Goal: Task Accomplishment & Management: Use online tool/utility

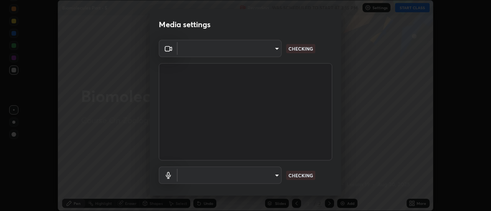
scroll to position [211, 491]
type input "0be616c92c2879d8fe19306c4b8383fc9b13f77197a30f876870ce6c7906effd"
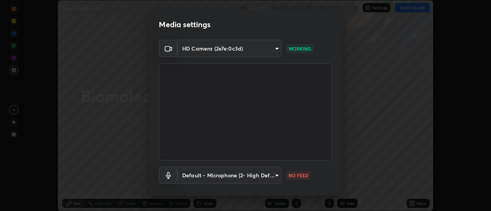
click at [270, 173] on body "Erase all Biomolecules Part - 5 Recording WAS SCHEDULED TO START AT 3:15 PM Set…" at bounding box center [245, 105] width 491 height 211
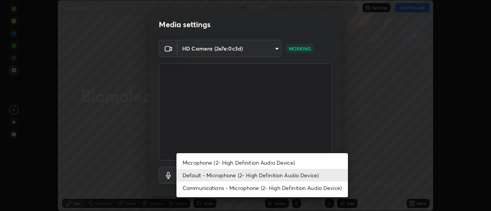
click at [254, 161] on li "Microphone (2- High Definition Audio Device)" at bounding box center [261, 162] width 171 height 13
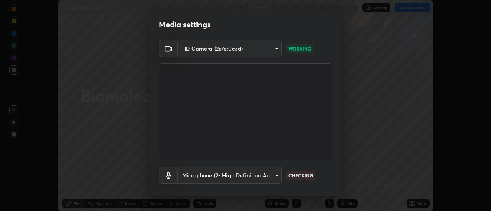
click at [258, 175] on body "Erase all Biomolecules Part - 5 Recording WAS SCHEDULED TO START AT 3:15 PM Set…" at bounding box center [245, 105] width 491 height 211
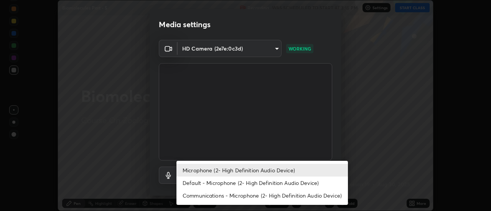
click at [255, 181] on li "Default - Microphone (2- High Definition Audio Device)" at bounding box center [261, 183] width 171 height 13
type input "default"
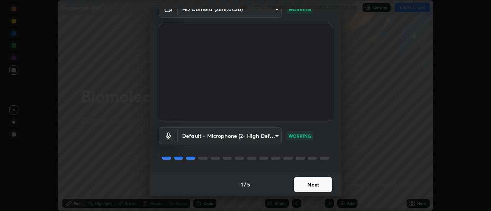
scroll to position [40, 0]
click at [320, 183] on button "Next" at bounding box center [313, 183] width 38 height 15
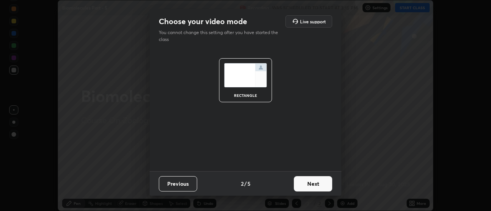
scroll to position [0, 0]
click at [320, 183] on button "Next" at bounding box center [313, 183] width 38 height 15
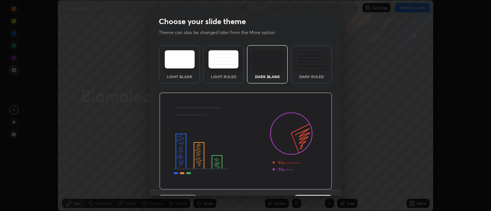
scroll to position [19, 0]
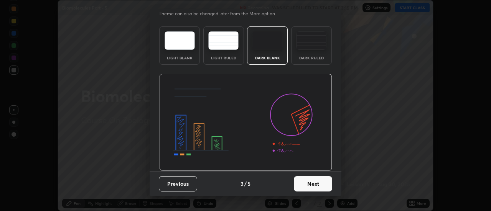
click at [318, 184] on button "Next" at bounding box center [313, 183] width 38 height 15
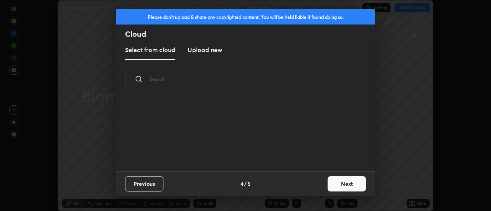
scroll to position [0, 0]
click at [333, 184] on button "Next" at bounding box center [347, 183] width 38 height 15
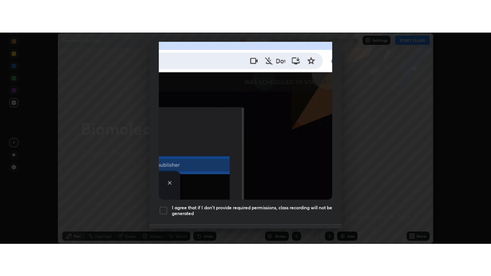
scroll to position [197, 0]
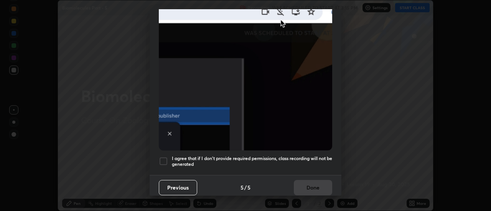
click at [164, 157] on div at bounding box center [163, 161] width 9 height 9
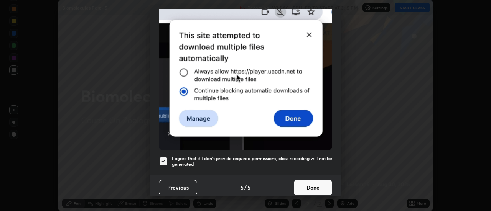
click at [304, 184] on button "Done" at bounding box center [313, 187] width 38 height 15
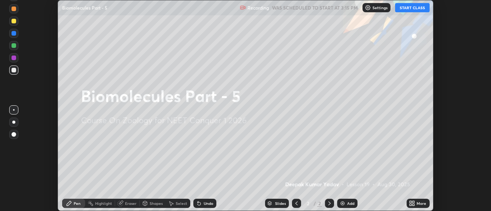
click at [414, 203] on icon at bounding box center [414, 202] width 2 height 2
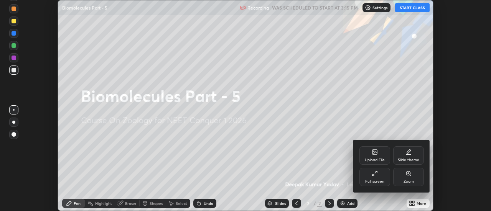
click at [382, 175] on div "Full screen" at bounding box center [374, 177] width 31 height 18
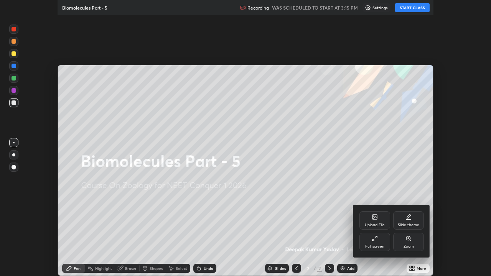
scroll to position [276, 491]
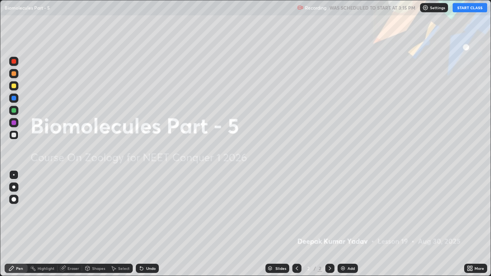
click at [344, 211] on div "Add" at bounding box center [348, 268] width 20 height 9
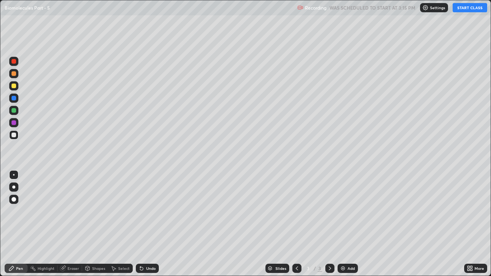
click at [22, 211] on div "Pen" at bounding box center [16, 268] width 23 height 9
click at [16, 197] on div at bounding box center [13, 199] width 9 height 9
click at [15, 75] on div at bounding box center [14, 73] width 5 height 5
click at [473, 6] on button "START CLASS" at bounding box center [470, 7] width 35 height 9
click at [14, 110] on div at bounding box center [14, 110] width 5 height 5
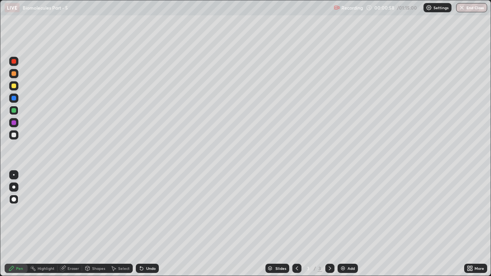
click at [143, 211] on icon at bounding box center [141, 268] width 6 height 6
click at [142, 211] on icon at bounding box center [141, 268] width 6 height 6
click at [142, 211] on icon at bounding box center [141, 268] width 3 height 3
click at [16, 87] on div at bounding box center [14, 86] width 5 height 5
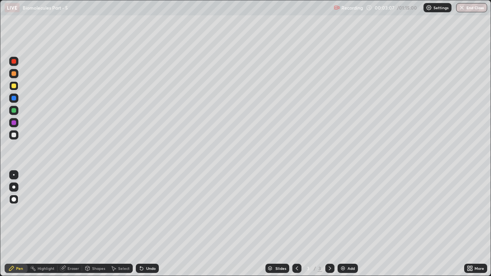
click at [13, 112] on div at bounding box center [14, 110] width 5 height 5
click at [14, 62] on div at bounding box center [14, 61] width 5 height 5
click at [17, 135] on div at bounding box center [13, 134] width 9 height 9
click at [14, 113] on div at bounding box center [13, 110] width 9 height 9
click at [13, 63] on div at bounding box center [14, 61] width 5 height 5
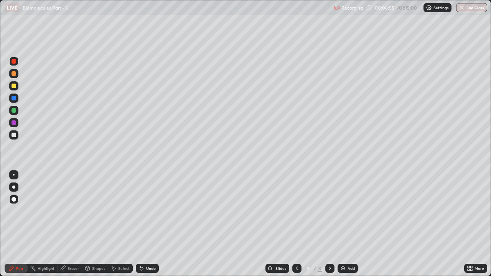
click at [343, 211] on img at bounding box center [343, 268] width 6 height 6
click at [14, 136] on div at bounding box center [14, 135] width 5 height 5
click at [13, 89] on div at bounding box center [13, 85] width 9 height 9
click at [13, 110] on div at bounding box center [14, 110] width 5 height 5
click at [15, 75] on div at bounding box center [14, 73] width 5 height 5
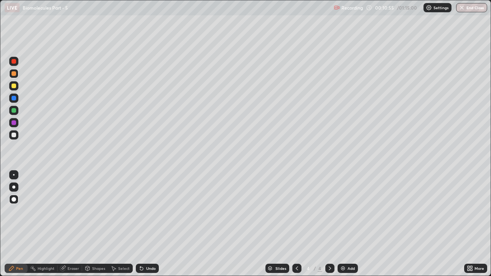
click at [343, 211] on img at bounding box center [343, 268] width 6 height 6
click at [11, 86] on div at bounding box center [13, 85] width 9 height 9
click at [13, 73] on div at bounding box center [14, 73] width 5 height 5
click at [13, 110] on div at bounding box center [14, 110] width 5 height 5
click at [68, 211] on div "Eraser" at bounding box center [74, 269] width 12 height 4
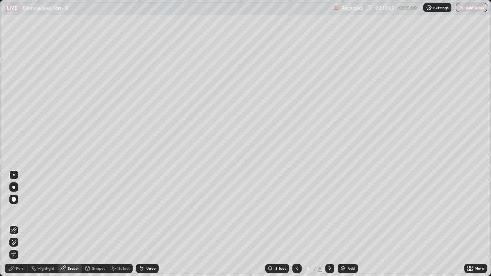
click at [15, 211] on div "Pen" at bounding box center [16, 268] width 23 height 9
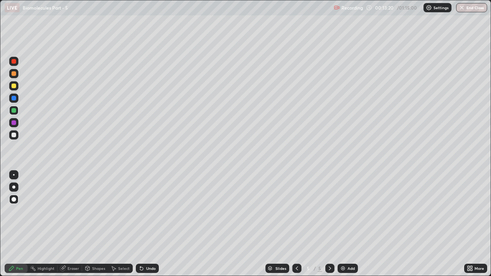
click at [14, 62] on div at bounding box center [14, 61] width 5 height 5
click at [69, 211] on div "Eraser" at bounding box center [74, 269] width 12 height 4
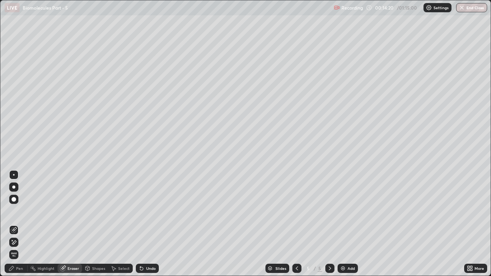
click at [22, 211] on div "Pen" at bounding box center [19, 269] width 7 height 4
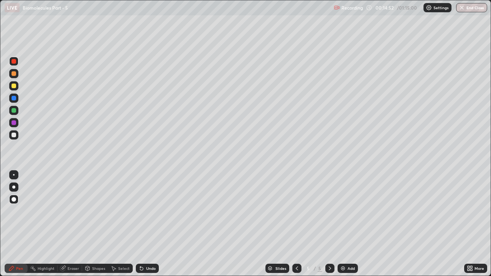
click at [72, 211] on div "Eraser" at bounding box center [74, 269] width 12 height 4
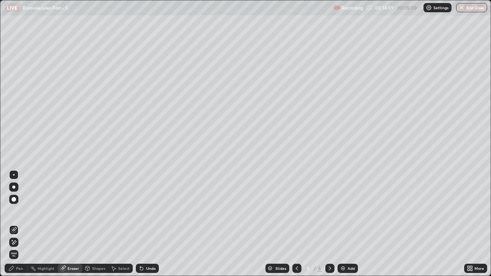
click at [20, 211] on div "Pen" at bounding box center [19, 269] width 7 height 4
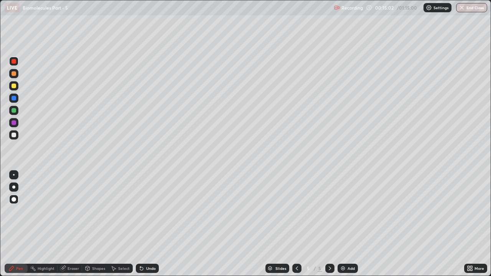
click at [17, 62] on div at bounding box center [13, 61] width 9 height 9
click at [300, 211] on div at bounding box center [296, 268] width 9 height 9
click at [333, 211] on div at bounding box center [329, 268] width 9 height 9
click at [300, 211] on div at bounding box center [296, 268] width 9 height 9
click at [329, 211] on icon at bounding box center [330, 268] width 6 height 6
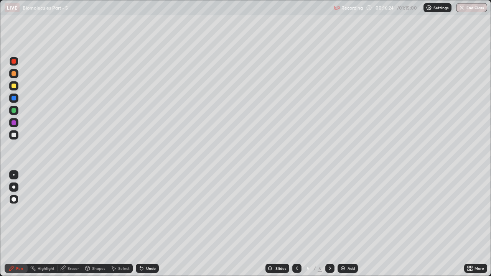
click at [16, 133] on div at bounding box center [14, 135] width 5 height 5
click at [71, 211] on div "Eraser" at bounding box center [74, 269] width 12 height 4
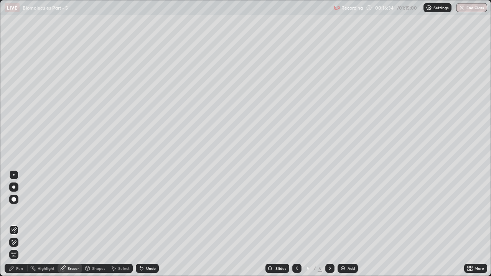
click at [19, 211] on div "Pen" at bounding box center [19, 269] width 7 height 4
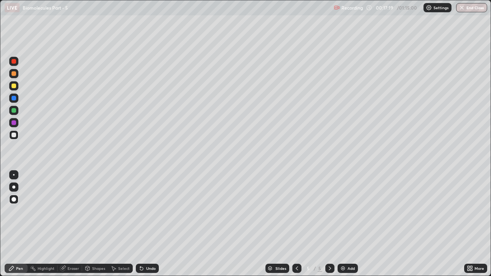
click at [15, 63] on div at bounding box center [14, 61] width 5 height 5
click at [300, 211] on div at bounding box center [296, 268] width 9 height 9
click at [301, 211] on div at bounding box center [296, 268] width 9 height 9
click at [329, 211] on icon at bounding box center [330, 268] width 6 height 6
click at [332, 211] on div at bounding box center [329, 268] width 9 height 9
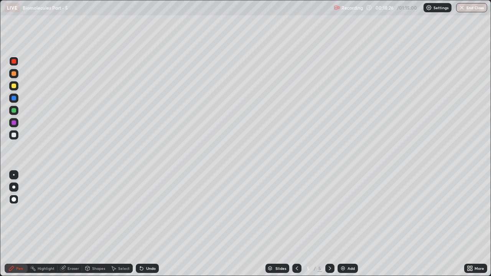
click at [300, 211] on div at bounding box center [296, 268] width 9 height 9
click at [332, 211] on icon at bounding box center [330, 268] width 6 height 6
click at [344, 211] on img at bounding box center [343, 268] width 6 height 6
click at [13, 99] on div at bounding box center [14, 98] width 5 height 5
click at [16, 84] on div at bounding box center [13, 85] width 9 height 9
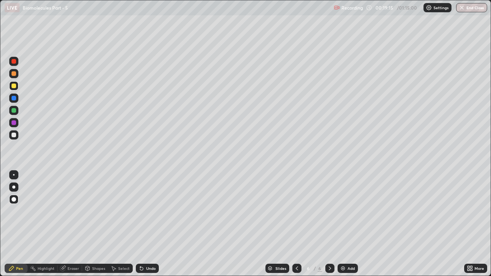
click at [140, 211] on icon at bounding box center [140, 267] width 1 height 1
click at [142, 211] on icon at bounding box center [141, 268] width 6 height 6
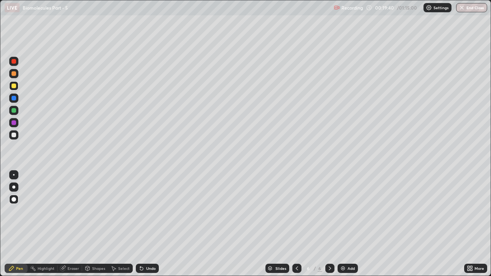
click at [140, 211] on icon at bounding box center [141, 268] width 3 height 3
click at [16, 134] on div at bounding box center [14, 135] width 5 height 5
click at [14, 62] on div at bounding box center [14, 61] width 5 height 5
click at [140, 211] on icon at bounding box center [141, 268] width 3 height 3
click at [140, 211] on icon at bounding box center [140, 267] width 1 height 1
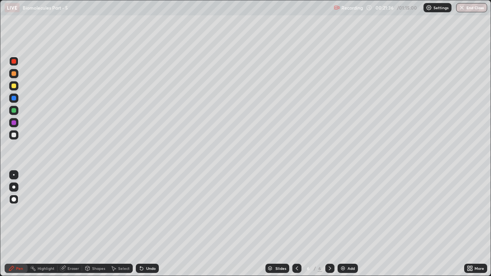
click at [14, 111] on div at bounding box center [14, 110] width 5 height 5
click at [69, 211] on div "Eraser" at bounding box center [74, 269] width 12 height 4
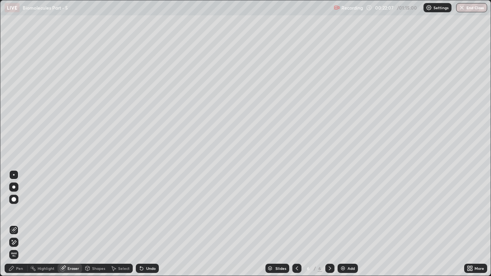
click at [21, 211] on div "Pen" at bounding box center [19, 269] width 7 height 4
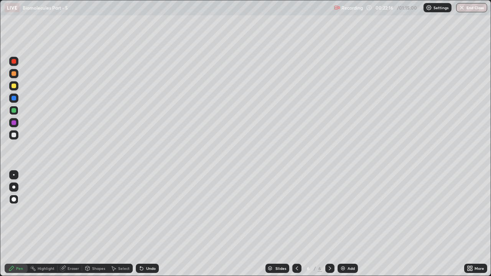
click at [12, 62] on div at bounding box center [14, 61] width 5 height 5
click at [16, 110] on div at bounding box center [14, 110] width 5 height 5
click at [344, 211] on img at bounding box center [343, 268] width 6 height 6
click at [140, 211] on icon at bounding box center [141, 268] width 3 height 3
click at [143, 211] on icon at bounding box center [141, 268] width 6 height 6
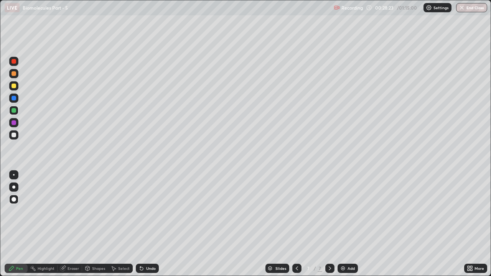
click at [300, 211] on div at bounding box center [296, 268] width 9 height 9
click at [62, 211] on icon at bounding box center [62, 268] width 5 height 5
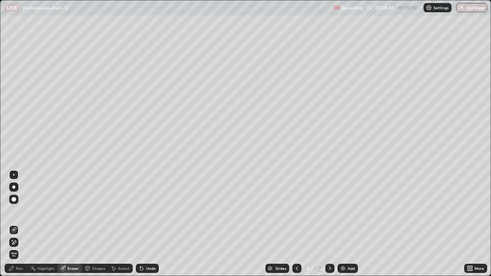
click at [67, 211] on div "Eraser" at bounding box center [70, 268] width 25 height 9
click at [18, 211] on div "Pen" at bounding box center [19, 269] width 7 height 4
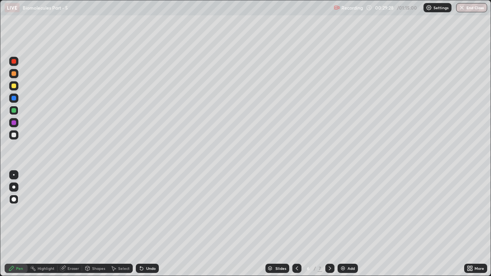
click at [15, 123] on div at bounding box center [14, 122] width 5 height 5
click at [64, 211] on icon at bounding box center [63, 268] width 4 height 4
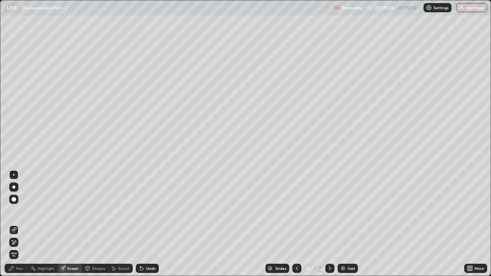
click at [16, 211] on div "Pen" at bounding box center [16, 268] width 23 height 9
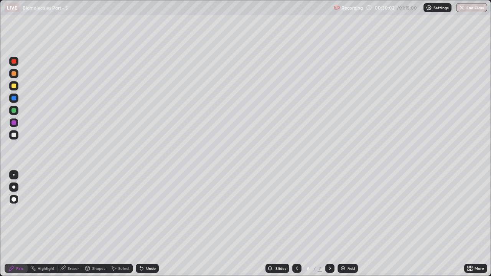
click at [13, 87] on div at bounding box center [14, 86] width 5 height 5
click at [15, 112] on div at bounding box center [14, 110] width 5 height 5
click at [66, 211] on div "Eraser" at bounding box center [70, 268] width 25 height 9
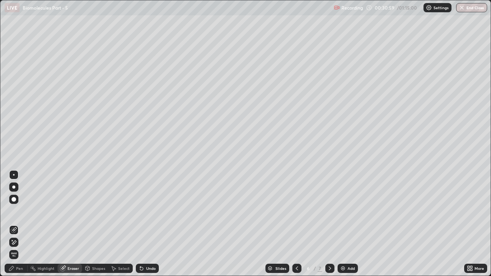
click at [19, 211] on div "Pen" at bounding box center [19, 269] width 7 height 4
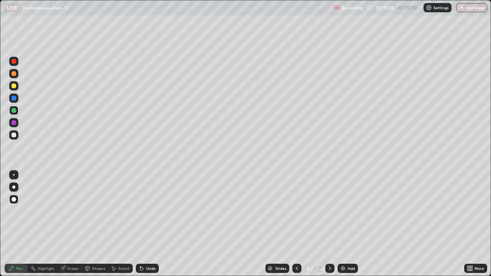
click at [62, 211] on icon at bounding box center [62, 268] width 5 height 5
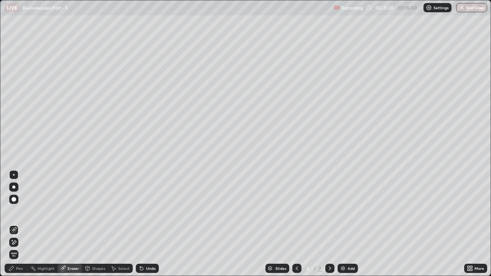
click at [16, 211] on div "Pen" at bounding box center [19, 269] width 7 height 4
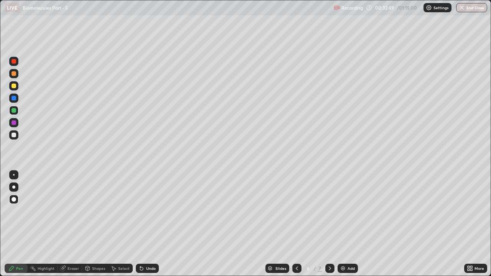
click at [63, 211] on icon at bounding box center [62, 268] width 5 height 5
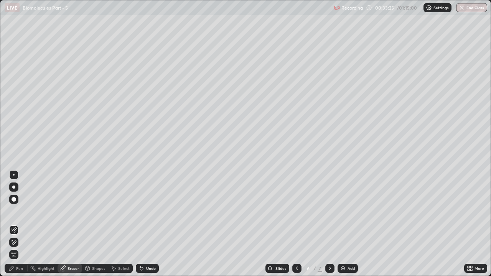
click at [16, 211] on div "Pen" at bounding box center [19, 269] width 7 height 4
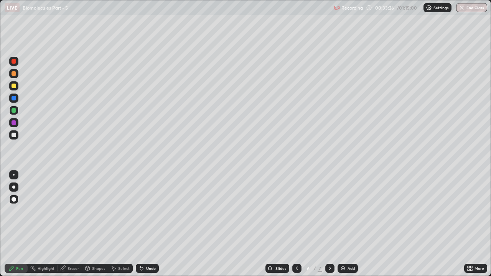
click at [16, 63] on div at bounding box center [13, 61] width 9 height 9
click at [299, 211] on div at bounding box center [296, 268] width 9 height 9
click at [329, 211] on icon at bounding box center [330, 268] width 6 height 6
click at [328, 211] on icon at bounding box center [330, 268] width 6 height 6
click at [344, 211] on img at bounding box center [343, 268] width 6 height 6
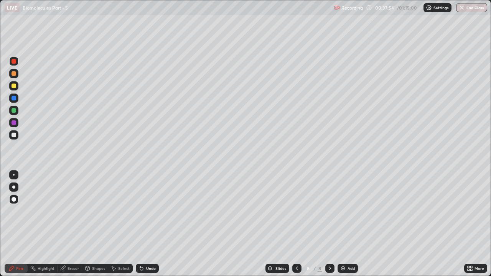
click at [16, 87] on div at bounding box center [14, 86] width 5 height 5
click at [141, 211] on icon at bounding box center [141, 268] width 6 height 6
click at [141, 211] on icon at bounding box center [141, 268] width 3 height 3
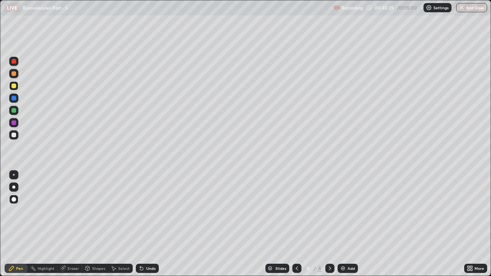
click at [142, 211] on icon at bounding box center [141, 268] width 6 height 6
click at [143, 211] on icon at bounding box center [141, 268] width 6 height 6
click at [13, 110] on div at bounding box center [14, 110] width 5 height 5
click at [344, 211] on img at bounding box center [343, 268] width 6 height 6
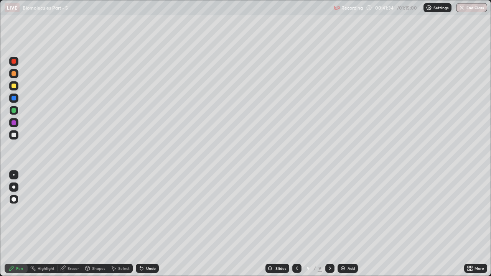
click at [14, 86] on div at bounding box center [14, 86] width 5 height 5
click at [13, 112] on div at bounding box center [14, 110] width 5 height 5
click at [15, 62] on div at bounding box center [14, 61] width 5 height 5
click at [65, 211] on icon at bounding box center [63, 268] width 6 height 6
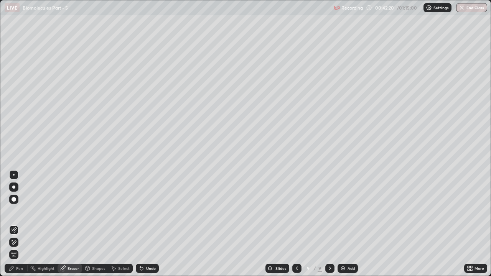
click at [19, 211] on div "Pen" at bounding box center [19, 269] width 7 height 4
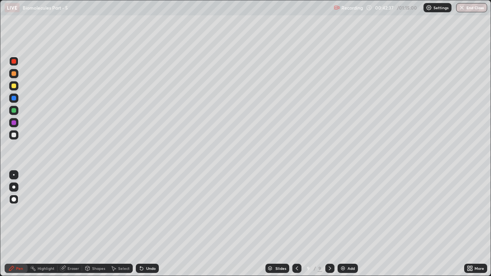
click at [343, 211] on img at bounding box center [343, 268] width 6 height 6
click at [14, 112] on div at bounding box center [14, 110] width 5 height 5
click at [74, 211] on div "Eraser" at bounding box center [74, 269] width 12 height 4
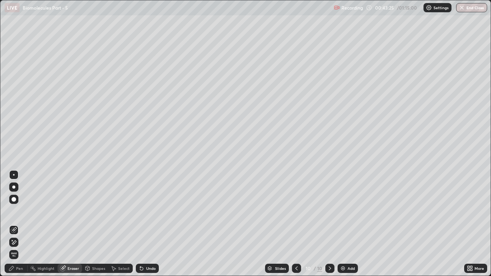
click at [23, 211] on div "Pen" at bounding box center [16, 268] width 23 height 9
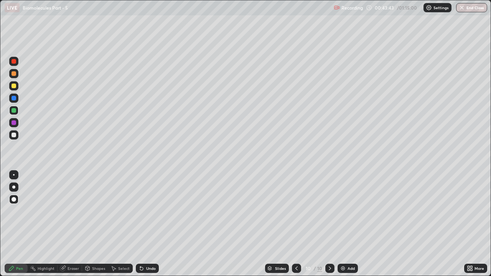
click at [69, 211] on div "Eraser" at bounding box center [74, 269] width 12 height 4
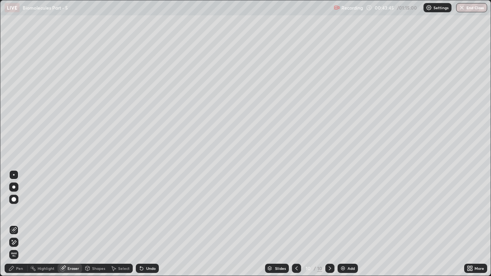
click at [20, 211] on div "Pen" at bounding box center [19, 269] width 7 height 4
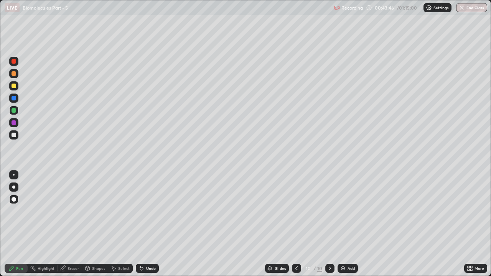
click at [14, 85] on div at bounding box center [14, 86] width 5 height 5
click at [299, 211] on icon at bounding box center [296, 268] width 6 height 6
click at [13, 135] on div at bounding box center [14, 135] width 5 height 5
click at [17, 99] on div at bounding box center [13, 98] width 9 height 9
click at [12, 135] on div at bounding box center [14, 135] width 5 height 5
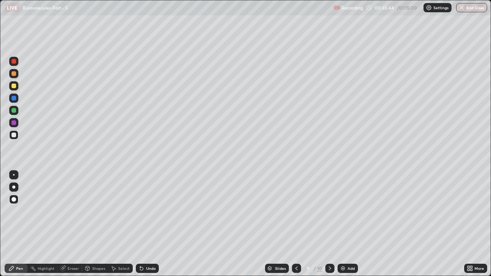
click at [15, 87] on div at bounding box center [14, 86] width 5 height 5
click at [69, 211] on div "Eraser" at bounding box center [74, 269] width 12 height 4
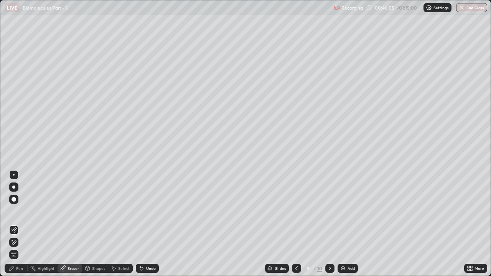
click at [20, 211] on div "Pen" at bounding box center [19, 269] width 7 height 4
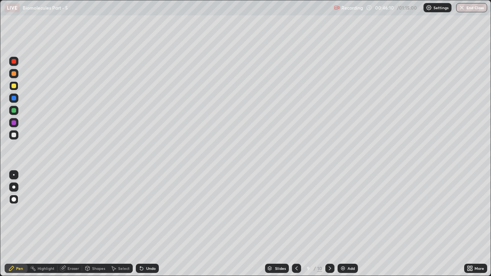
click at [15, 211] on div "Pen" at bounding box center [16, 268] width 23 height 9
click at [67, 211] on div "Eraser" at bounding box center [70, 268] width 25 height 9
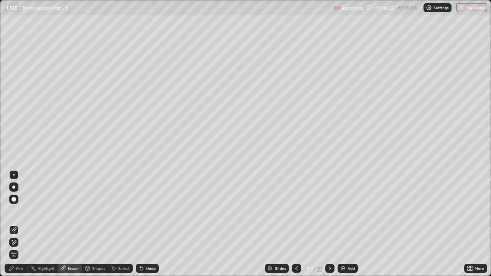
click at [15, 211] on div "Pen" at bounding box center [16, 268] width 23 height 9
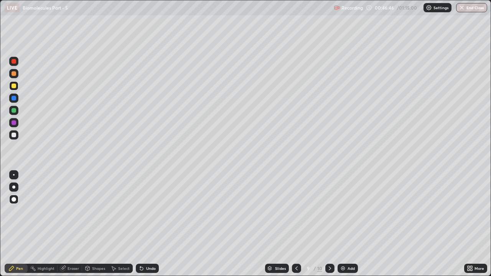
click at [142, 211] on icon at bounding box center [141, 268] width 6 height 6
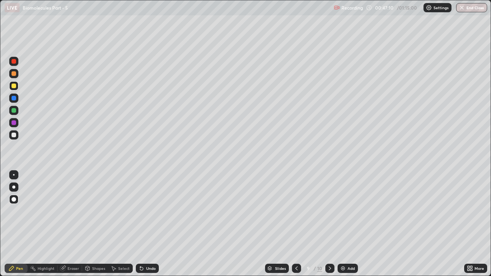
click at [144, 211] on div "Undo" at bounding box center [147, 268] width 23 height 9
click at [140, 211] on icon at bounding box center [140, 267] width 1 height 1
click at [141, 211] on icon at bounding box center [141, 268] width 3 height 3
click at [144, 211] on div "Undo" at bounding box center [147, 268] width 23 height 9
click at [146, 211] on div "Undo" at bounding box center [151, 269] width 10 height 4
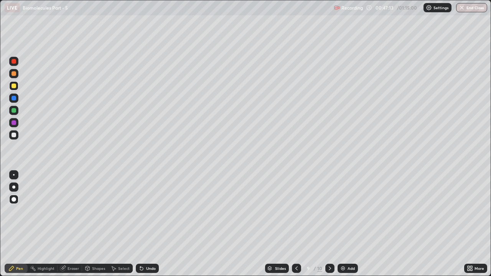
click at [146, 211] on div "Undo" at bounding box center [151, 269] width 10 height 4
click at [15, 110] on div at bounding box center [14, 110] width 5 height 5
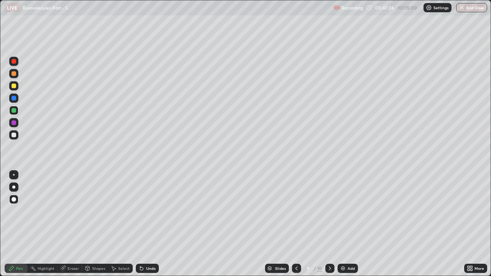
click at [15, 99] on div at bounding box center [14, 98] width 5 height 5
click at [17, 124] on div at bounding box center [13, 122] width 9 height 9
click at [143, 211] on icon at bounding box center [141, 268] width 6 height 6
click at [142, 211] on icon at bounding box center [141, 268] width 3 height 3
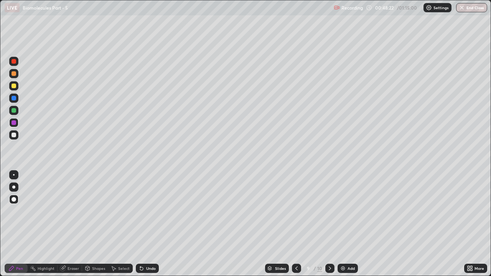
click at [143, 211] on icon at bounding box center [141, 268] width 6 height 6
click at [145, 211] on div "Undo" at bounding box center [147, 268] width 23 height 9
click at [147, 211] on div "Undo" at bounding box center [151, 269] width 10 height 4
click at [143, 211] on icon at bounding box center [141, 268] width 6 height 6
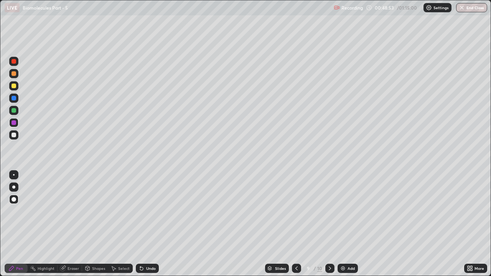
click at [144, 211] on div "Undo" at bounding box center [147, 268] width 23 height 9
click at [143, 211] on div "Undo" at bounding box center [147, 268] width 23 height 9
click at [144, 211] on div "Undo" at bounding box center [147, 268] width 23 height 9
click at [143, 211] on icon at bounding box center [141, 268] width 6 height 6
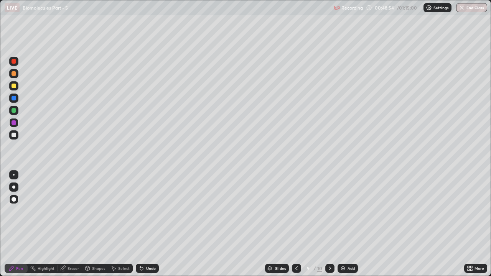
click at [143, 211] on div "Undo" at bounding box center [147, 268] width 23 height 9
click at [144, 211] on div "Undo" at bounding box center [147, 268] width 23 height 9
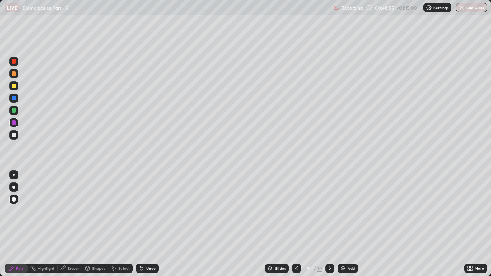
click at [144, 211] on div "Undo" at bounding box center [147, 268] width 23 height 9
click at [145, 211] on div "Undo" at bounding box center [147, 268] width 23 height 9
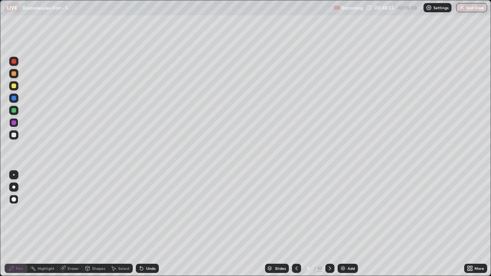
click at [145, 211] on div "Undo" at bounding box center [147, 268] width 23 height 9
click at [146, 211] on div "Undo" at bounding box center [147, 268] width 23 height 9
click at [147, 211] on div "Undo" at bounding box center [147, 268] width 23 height 9
click at [16, 110] on div at bounding box center [13, 110] width 9 height 9
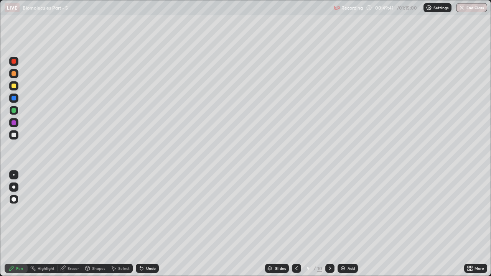
click at [14, 61] on div at bounding box center [14, 61] width 5 height 5
click at [15, 98] on div at bounding box center [14, 98] width 5 height 5
click at [16, 60] on div at bounding box center [14, 61] width 5 height 5
click at [15, 108] on div at bounding box center [14, 110] width 5 height 5
click at [14, 136] on div at bounding box center [14, 135] width 5 height 5
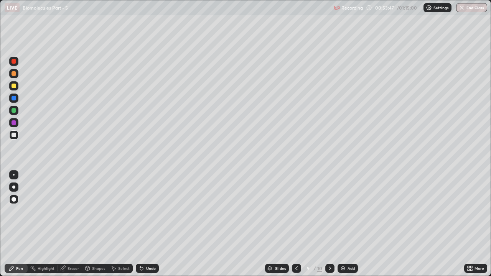
click at [14, 66] on div at bounding box center [13, 61] width 9 height 9
click at [12, 99] on div at bounding box center [14, 98] width 5 height 5
click at [12, 134] on div at bounding box center [14, 135] width 5 height 5
click at [12, 87] on div at bounding box center [14, 86] width 5 height 5
click at [13, 62] on div at bounding box center [14, 61] width 5 height 5
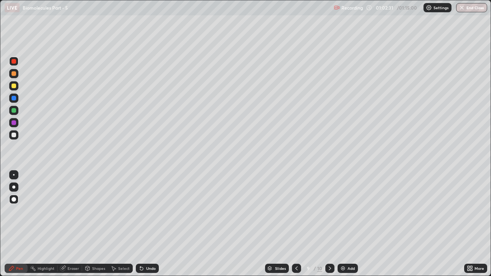
click at [13, 111] on div at bounding box center [14, 110] width 5 height 5
click at [300, 211] on div at bounding box center [296, 268] width 9 height 9
click at [305, 211] on div "8" at bounding box center [308, 268] width 8 height 5
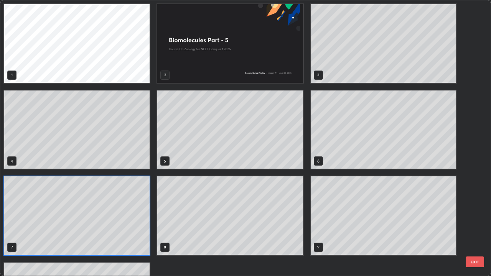
click at [300, 211] on div "1 2 3 4 5 6 7 8 9 10" at bounding box center [229, 172] width 459 height 345
click at [301, 211] on div "1 2 3 4 5 6 7 8 9 10" at bounding box center [229, 172] width 459 height 345
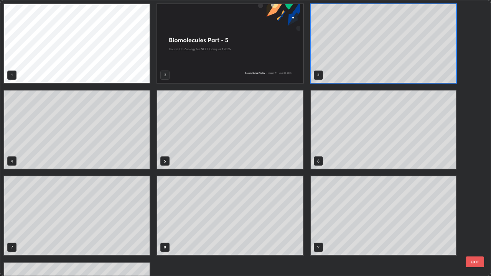
click at [469, 211] on button "EXIT" at bounding box center [475, 262] width 18 height 11
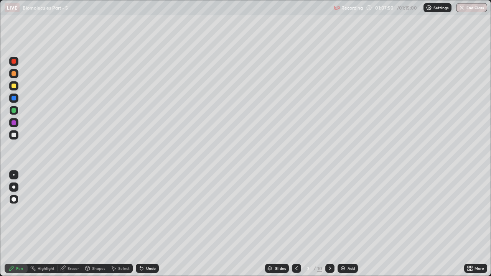
click at [329, 211] on icon at bounding box center [330, 268] width 6 height 6
click at [331, 211] on icon at bounding box center [330, 268] width 6 height 6
click at [329, 211] on icon at bounding box center [330, 268] width 6 height 6
click at [325, 211] on div at bounding box center [329, 268] width 9 height 9
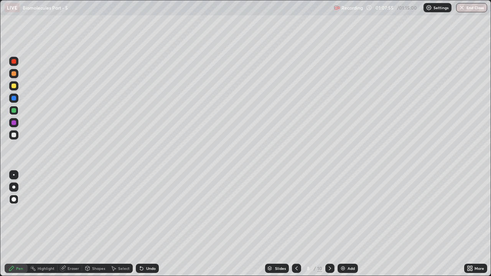
click at [330, 211] on icon at bounding box center [330, 269] width 2 height 4
click at [329, 211] on icon at bounding box center [330, 268] width 6 height 6
click at [296, 211] on icon at bounding box center [296, 268] width 6 height 6
click at [342, 211] on img at bounding box center [343, 268] width 6 height 6
click at [472, 8] on button "End Class" at bounding box center [472, 7] width 30 height 9
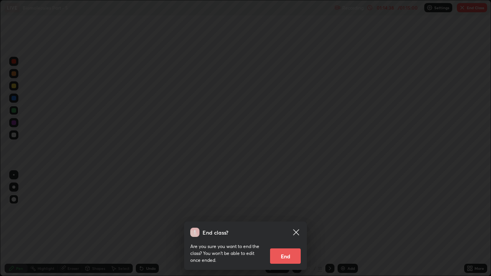
click at [299, 211] on button "End" at bounding box center [285, 256] width 31 height 15
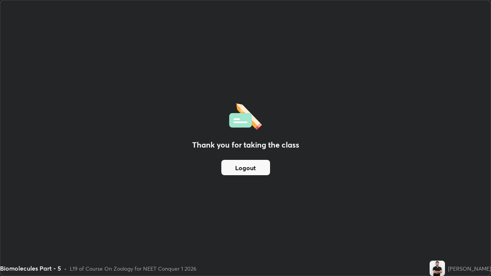
click at [258, 172] on button "Logout" at bounding box center [245, 167] width 49 height 15
